Goal: Find specific page/section: Find specific page/section

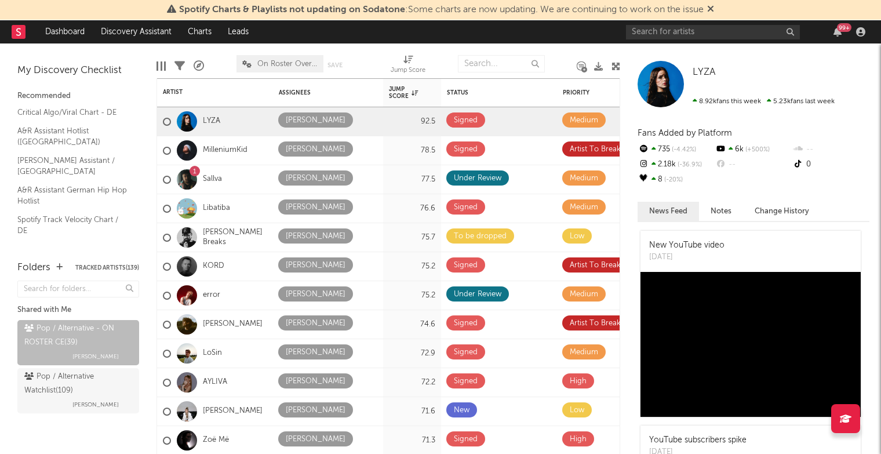
click at [183, 67] on icon at bounding box center [180, 66] width 10 height 10
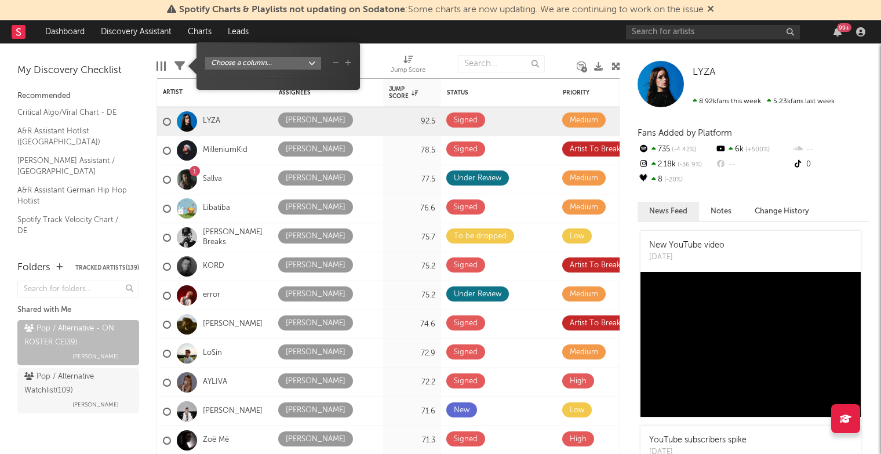
click at [162, 64] on div at bounding box center [161, 65] width 9 height 9
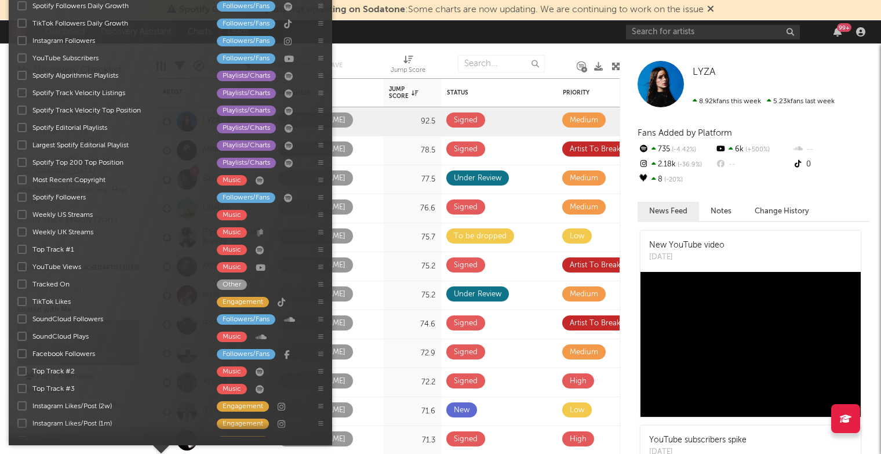
click at [380, 49] on div at bounding box center [374, 63] width 15 height 29
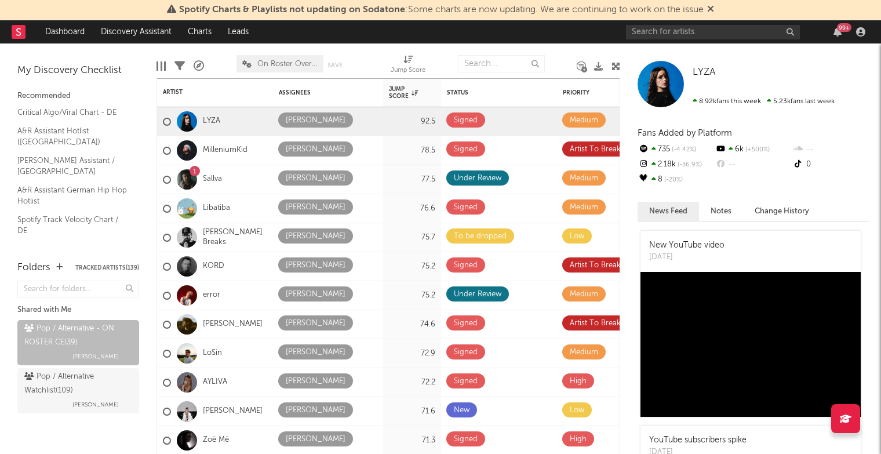
click at [179, 61] on icon at bounding box center [180, 66] width 10 height 10
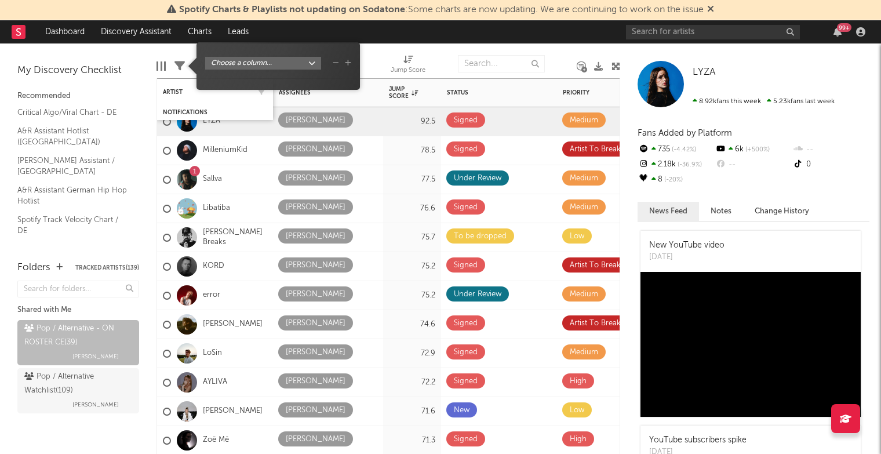
click at [170, 97] on div "Artist" at bounding box center [215, 92] width 104 height 23
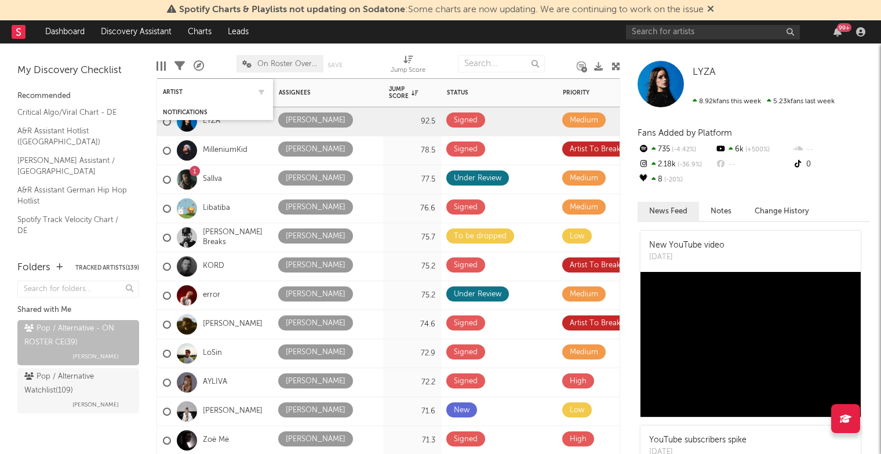
click at [171, 96] on div "Artist" at bounding box center [215, 92] width 104 height 23
